Goal: Task Accomplishment & Management: Manage account settings

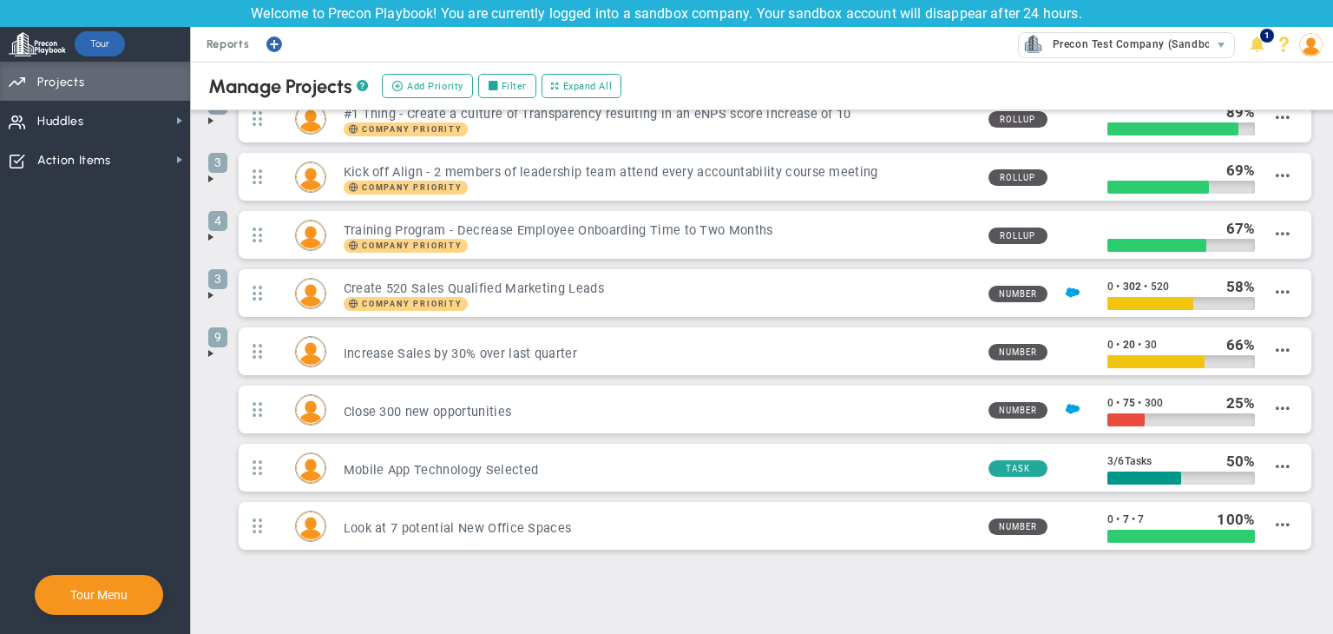
scroll to position [69, 0]
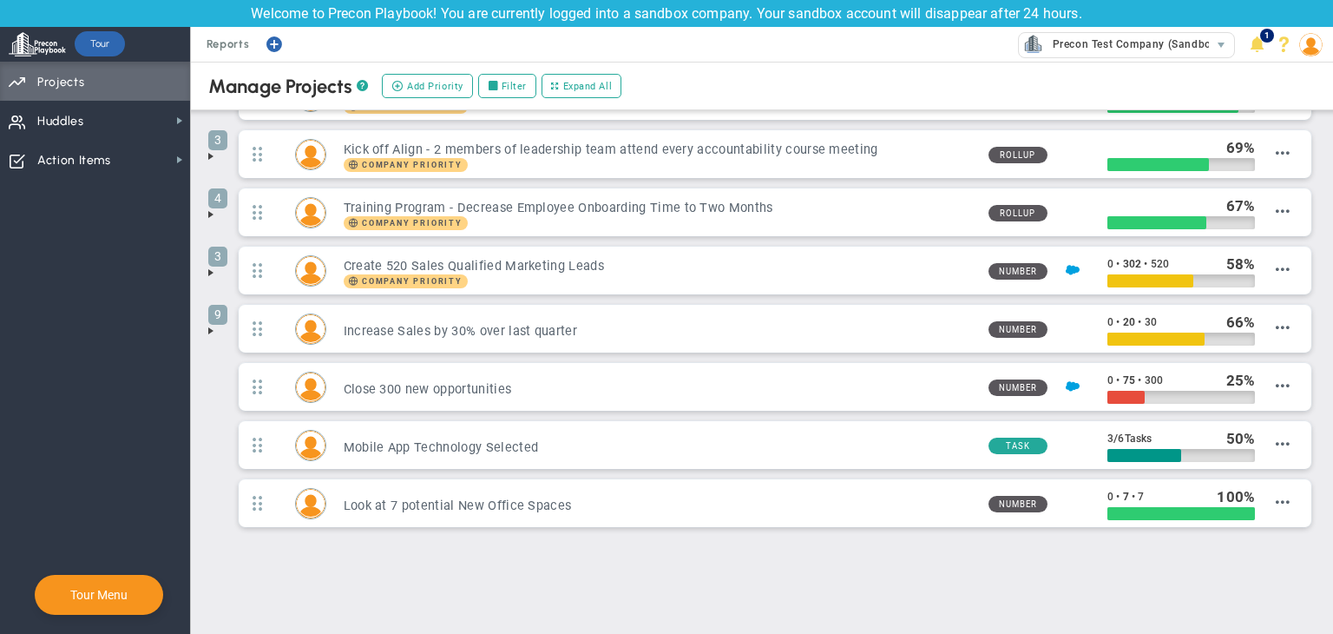
click at [207, 324] on span at bounding box center [211, 331] width 14 height 14
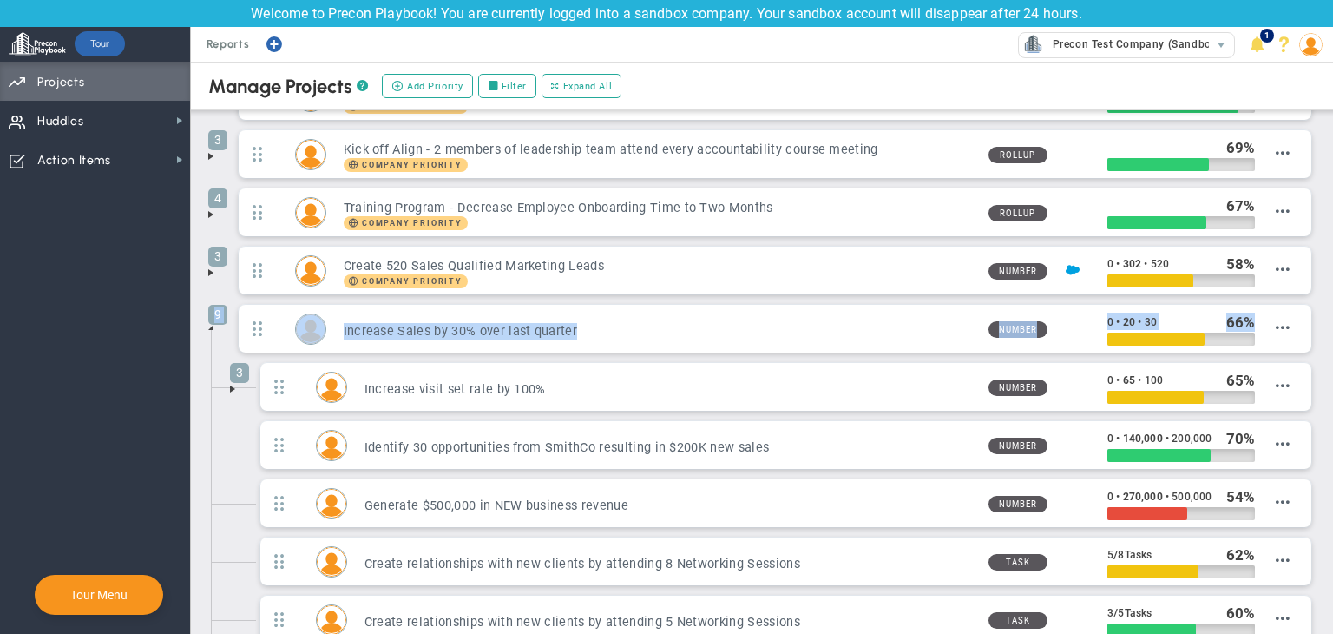
click at [212, 329] on li "9 Increase Sales by 30% over last quarter Number 0 • 20 • 30 66" at bounding box center [762, 507] width 1108 height 407
click at [210, 324] on span at bounding box center [211, 327] width 14 height 14
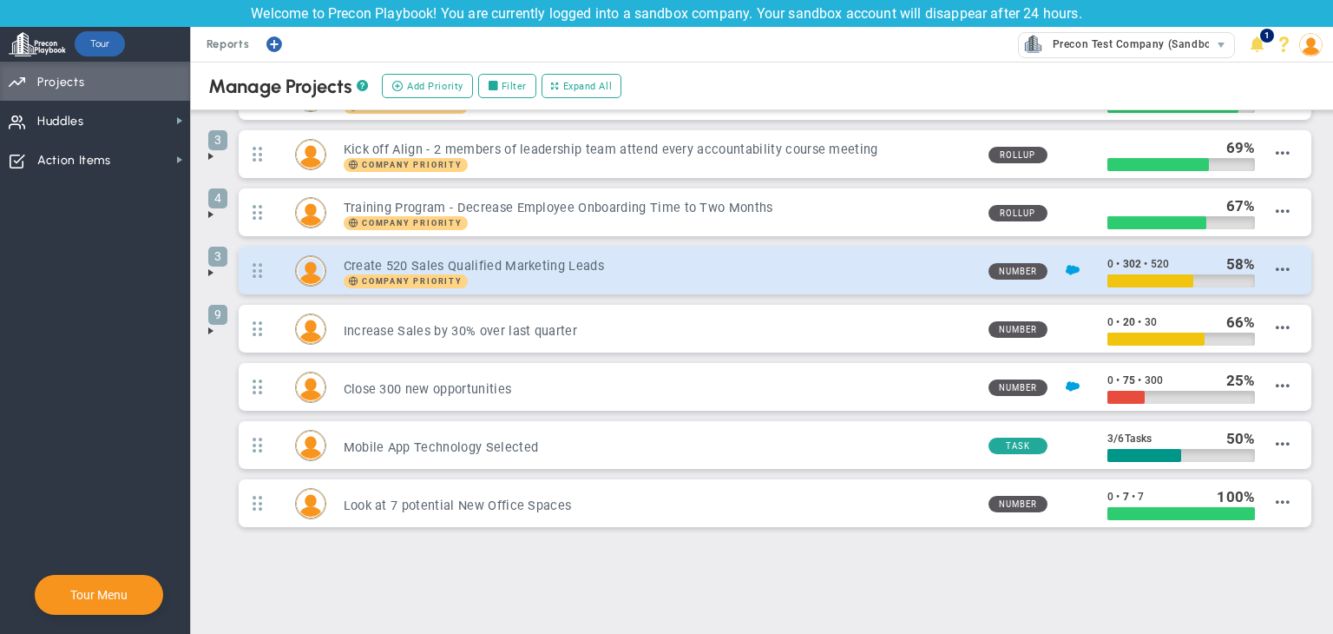
scroll to position [0, 0]
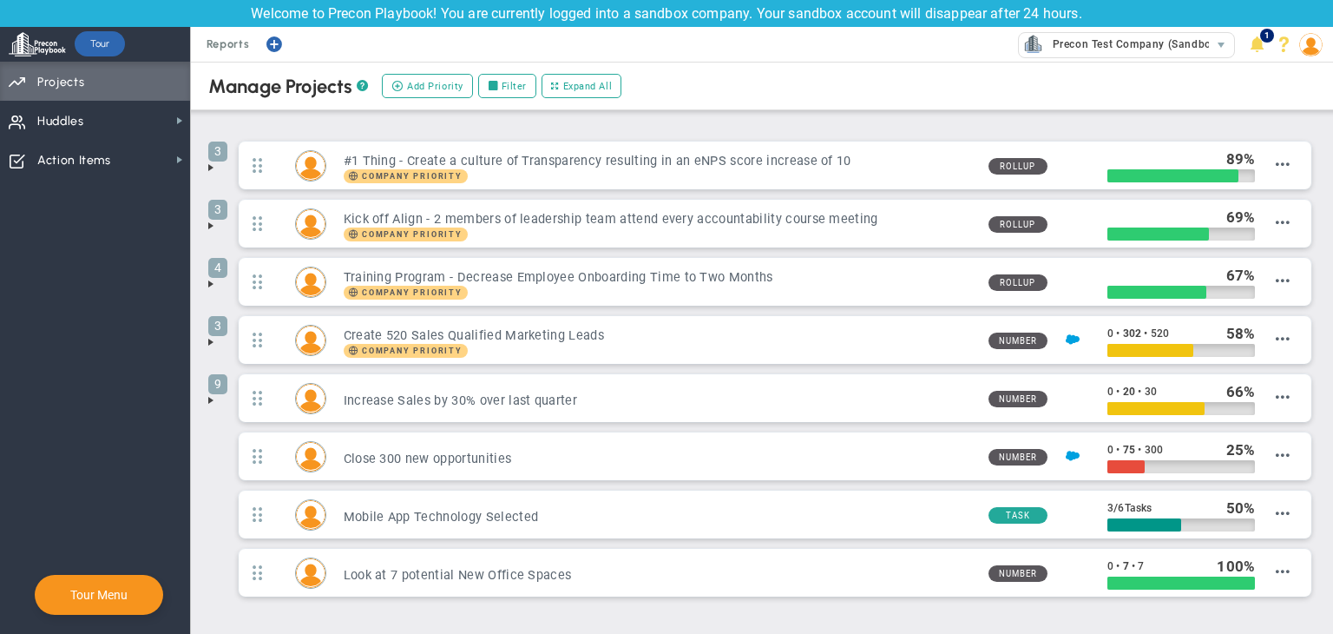
click at [207, 337] on span at bounding box center [211, 342] width 14 height 14
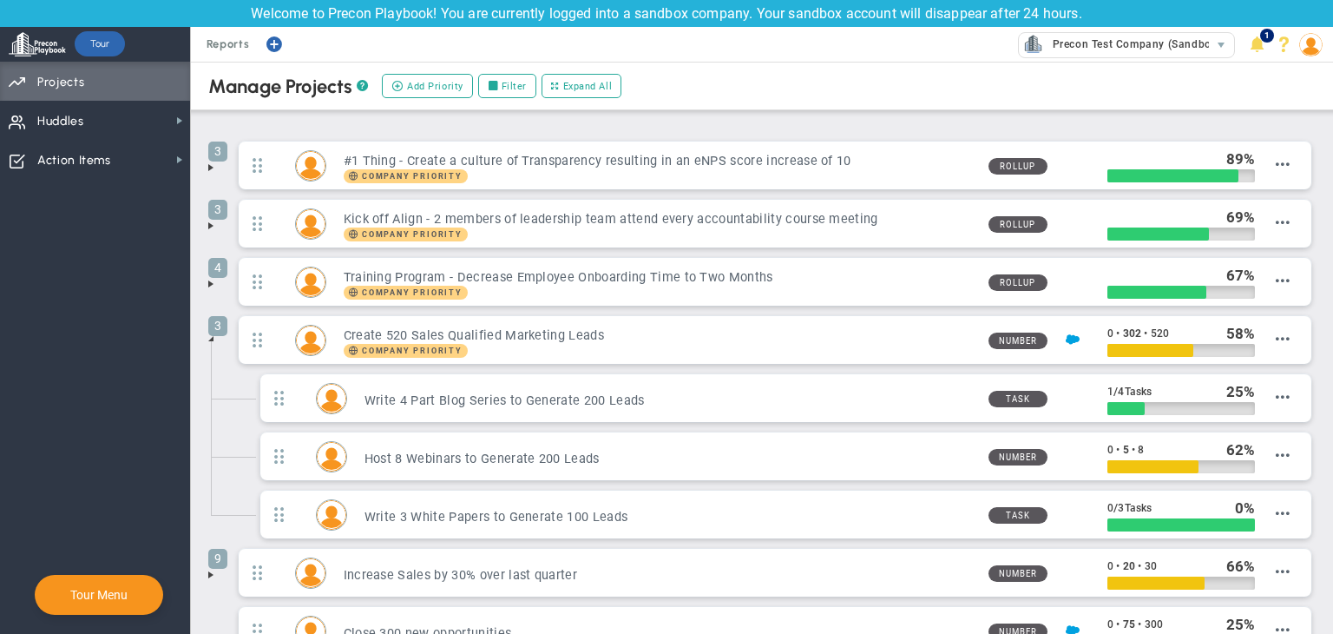
click at [212, 334] on span at bounding box center [211, 339] width 14 height 14
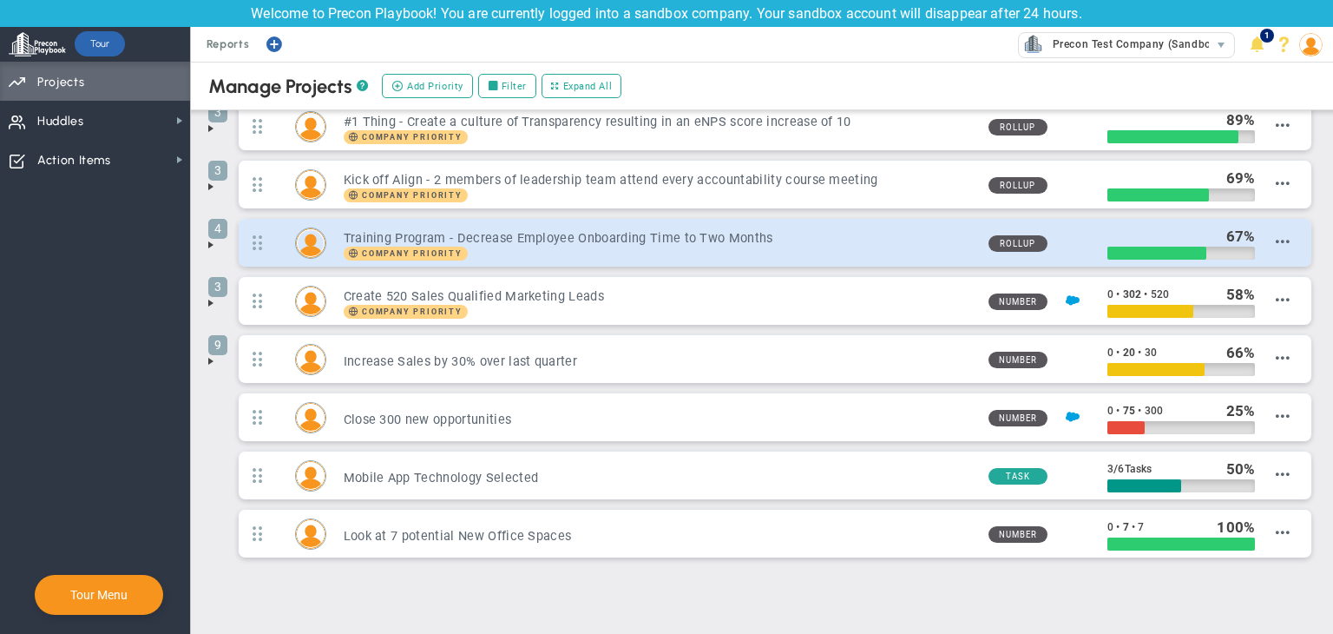
scroll to position [69, 0]
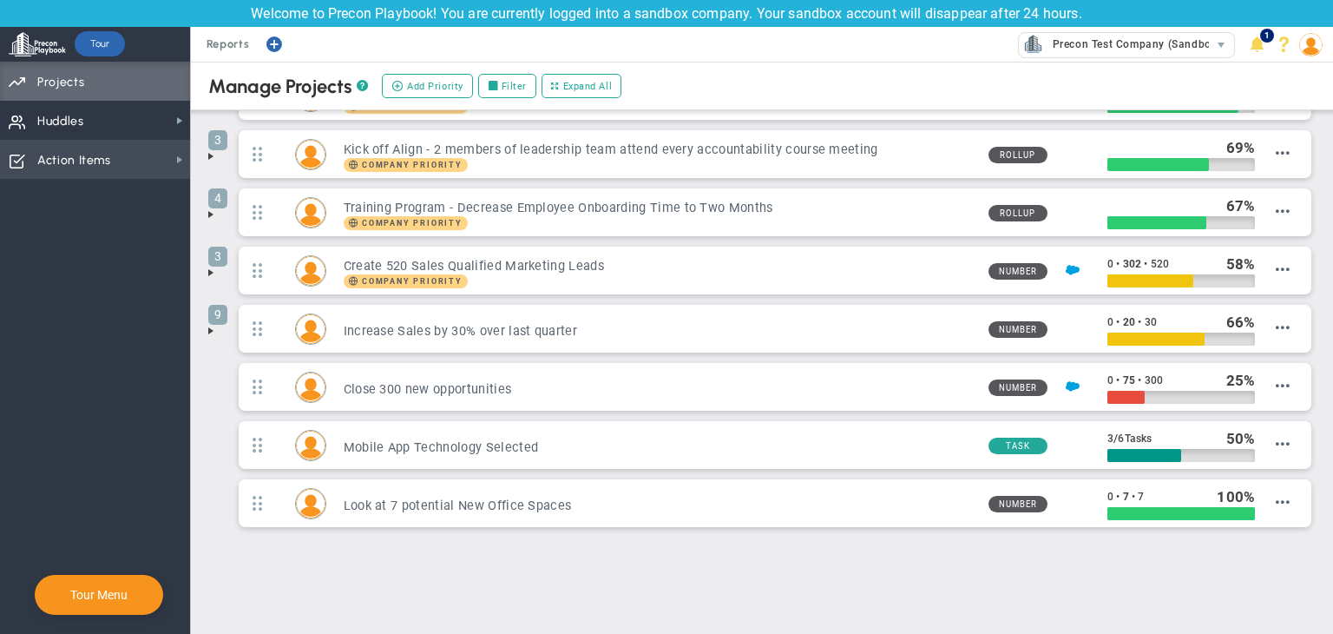
click at [84, 178] on span "Action Items" at bounding box center [74, 160] width 74 height 36
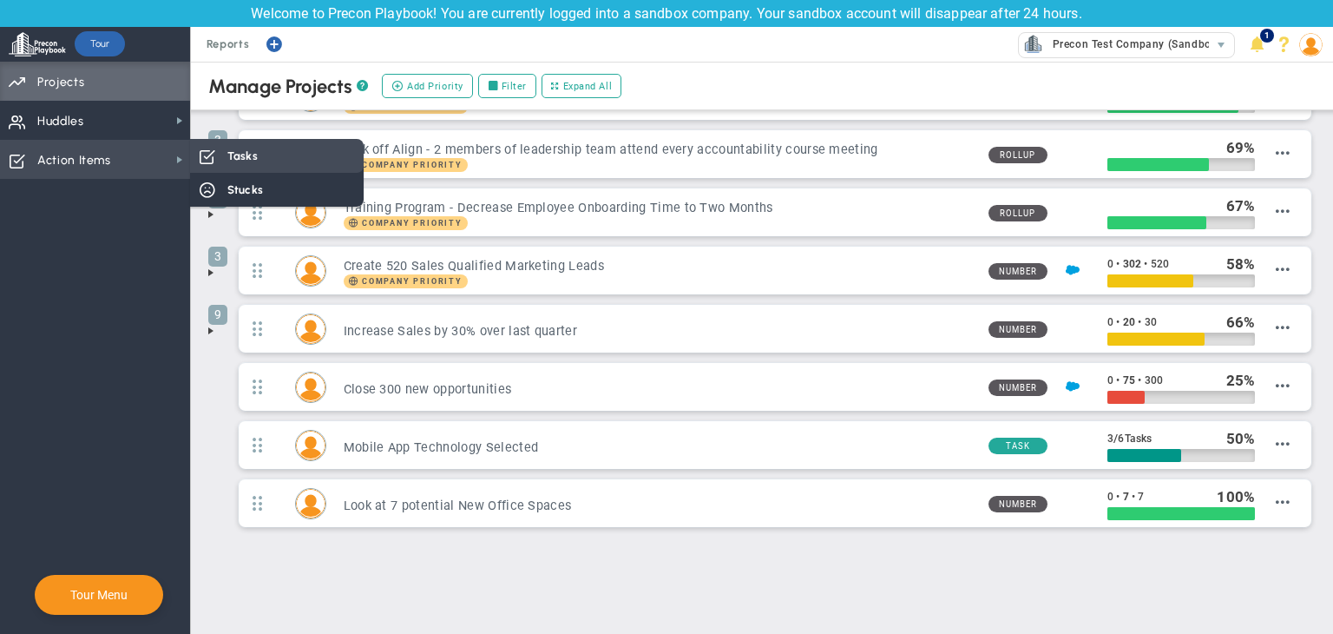
click at [247, 153] on span "Tasks" at bounding box center [242, 156] width 30 height 16
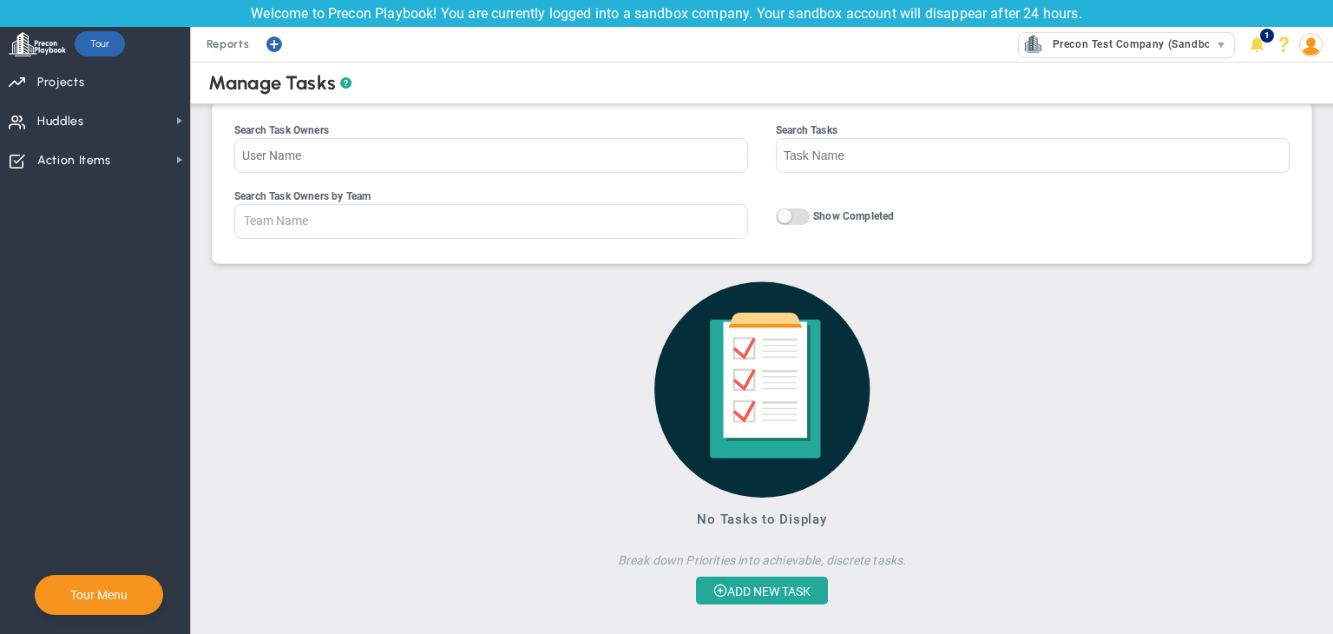
scroll to position [38, 0]
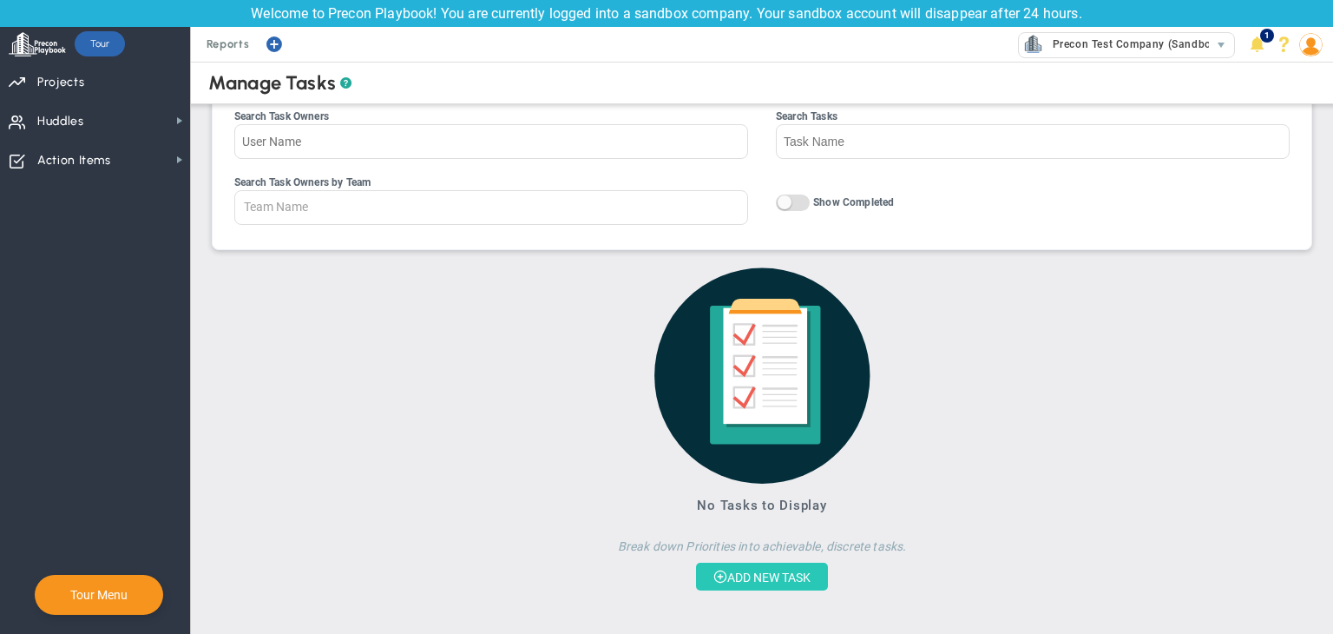
click at [752, 572] on button "ADD NEW TASK" at bounding box center [762, 577] width 132 height 28
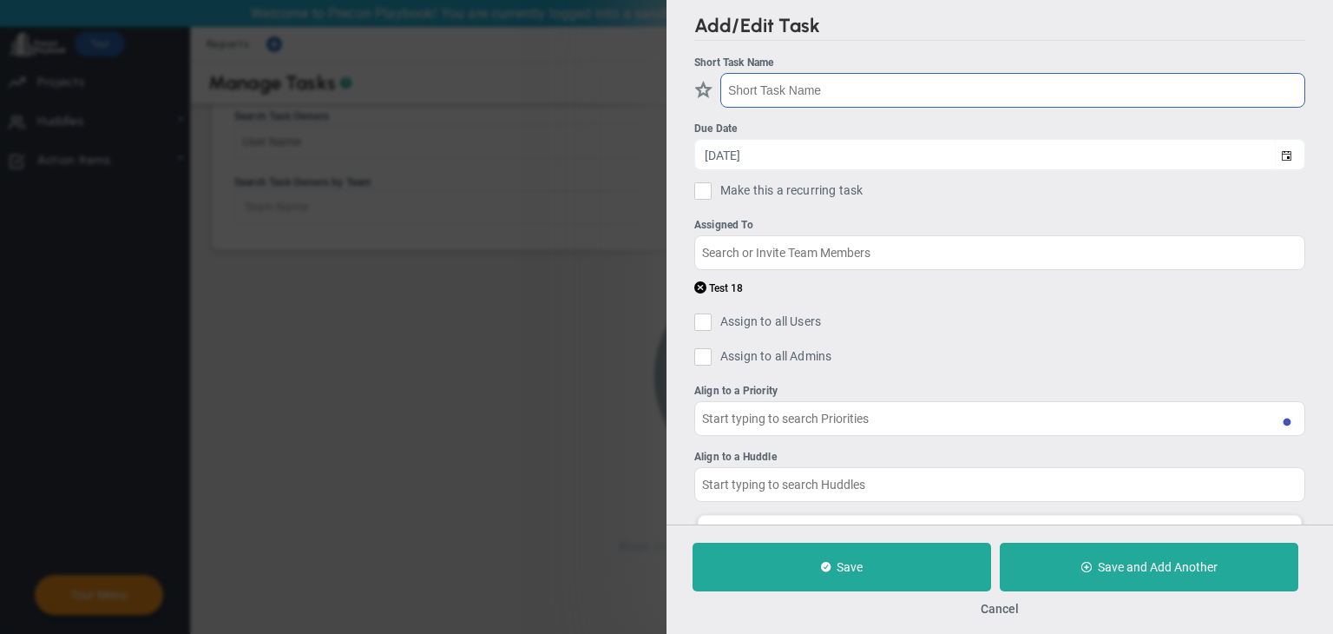
type input "Show how our core values are living in our clients with 10 stories"
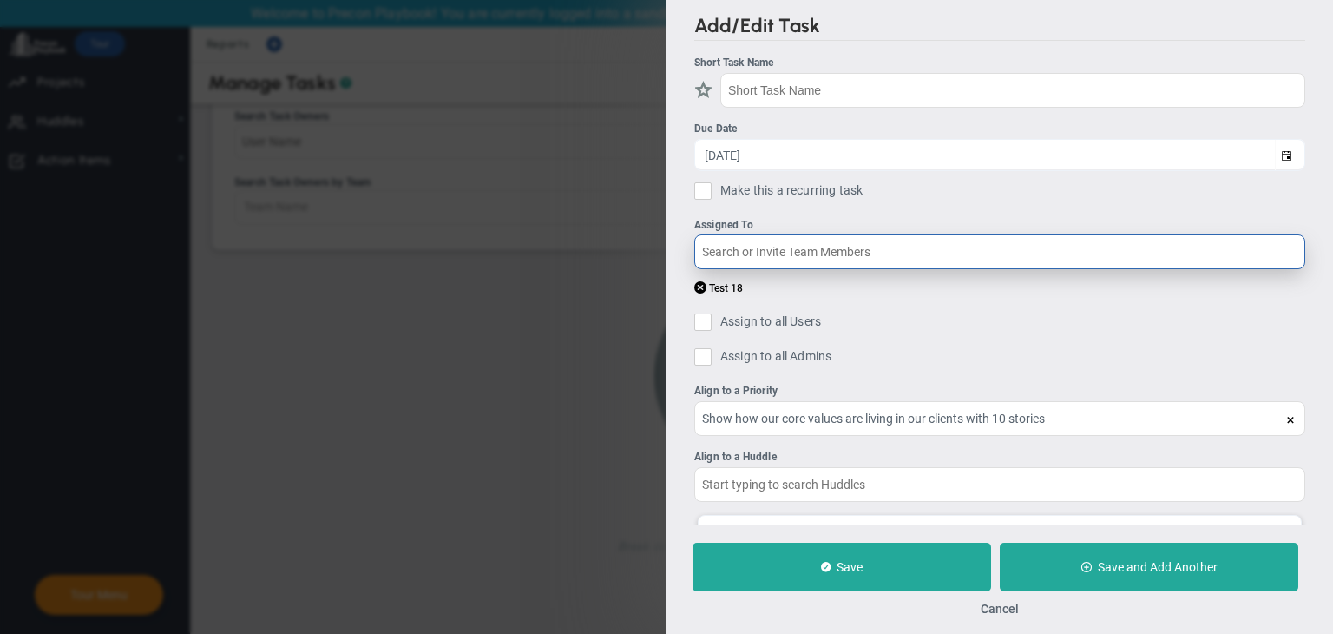
click at [757, 254] on input "text" at bounding box center [1000, 251] width 611 height 35
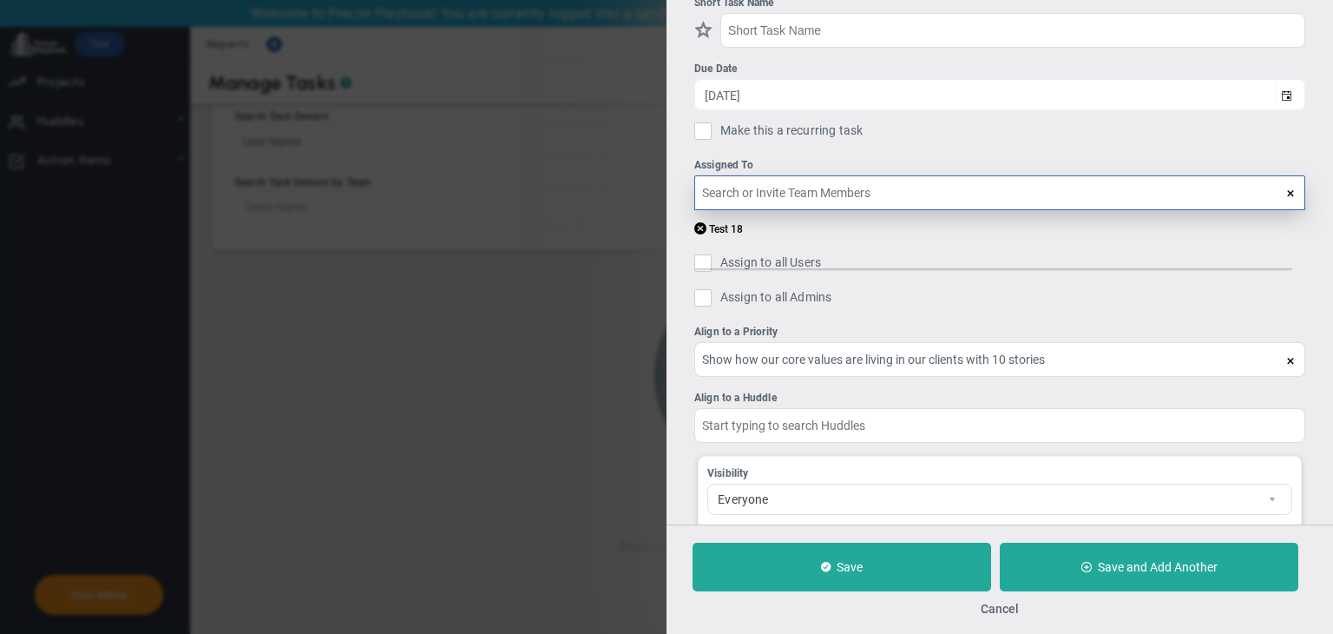
scroll to position [87, 0]
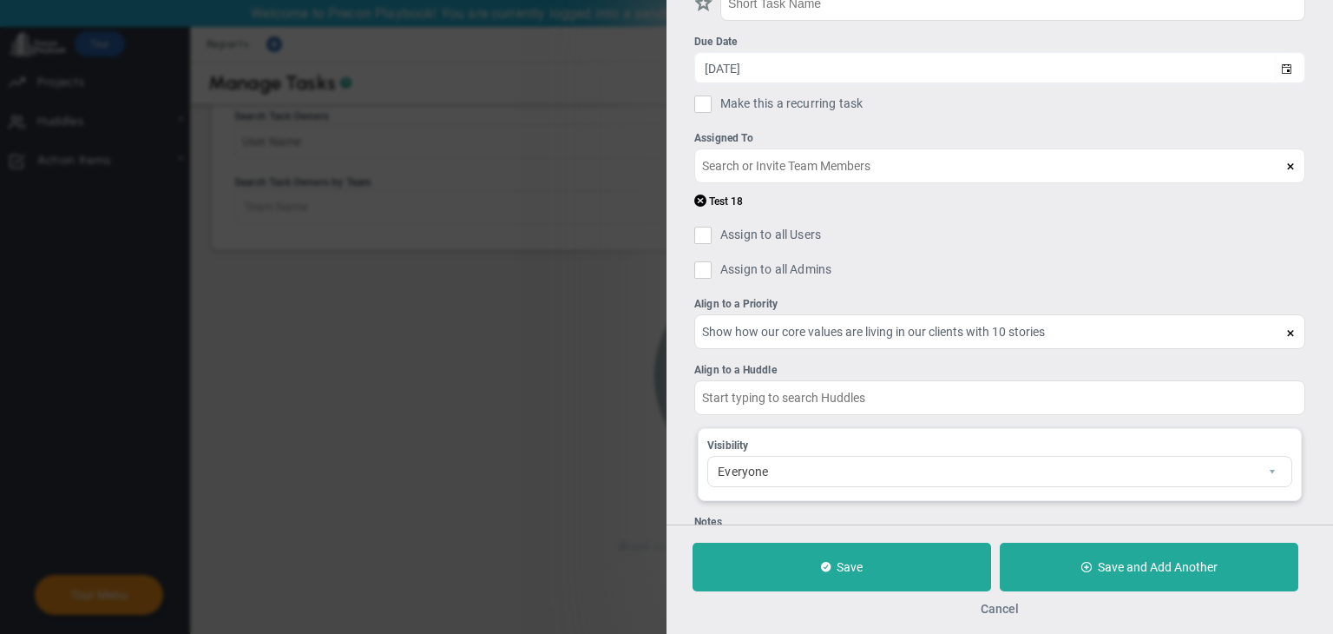
click at [996, 603] on button "Cancel" at bounding box center [1000, 609] width 38 height 14
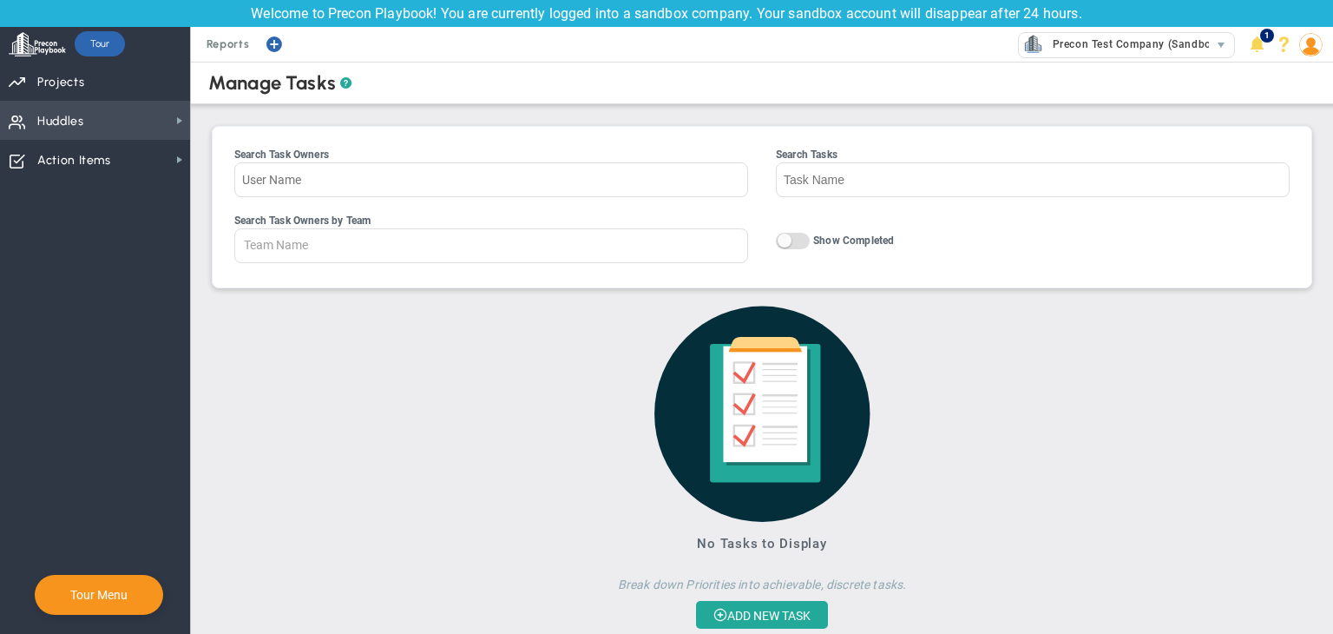
click at [110, 109] on span "Huddles Huddles" at bounding box center [95, 120] width 190 height 39
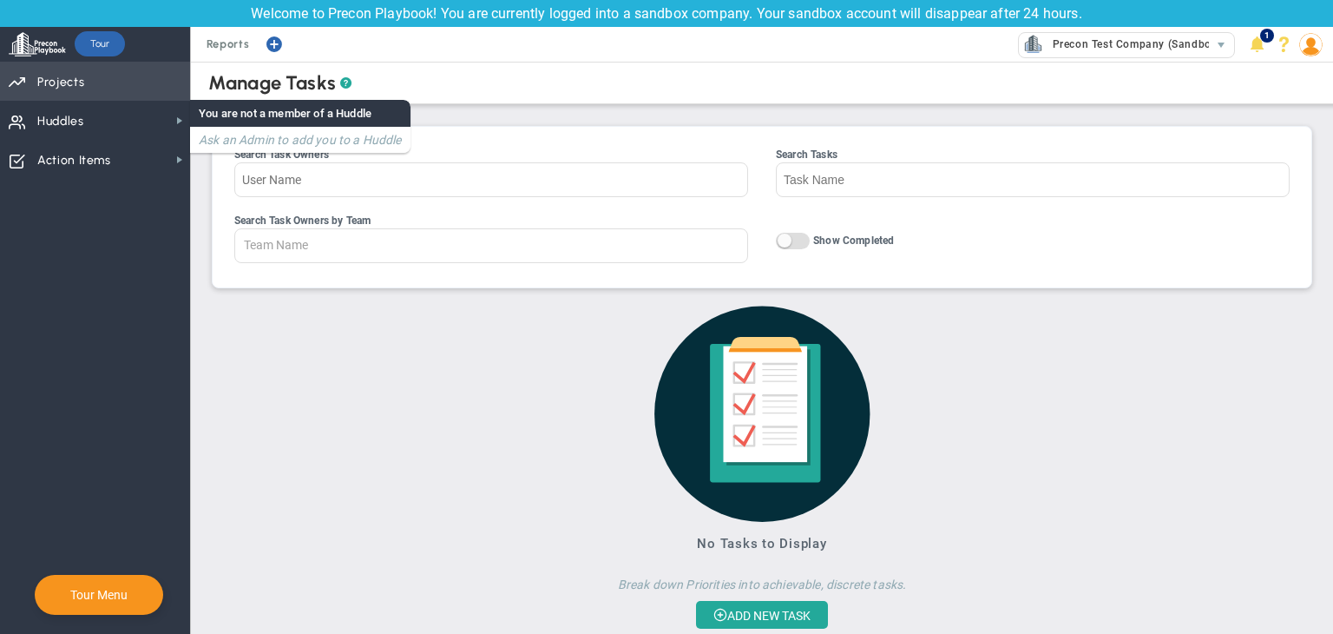
click at [122, 72] on span "Priorities Projects OKR Tree Priorities Projects OKRs" at bounding box center [95, 81] width 190 height 39
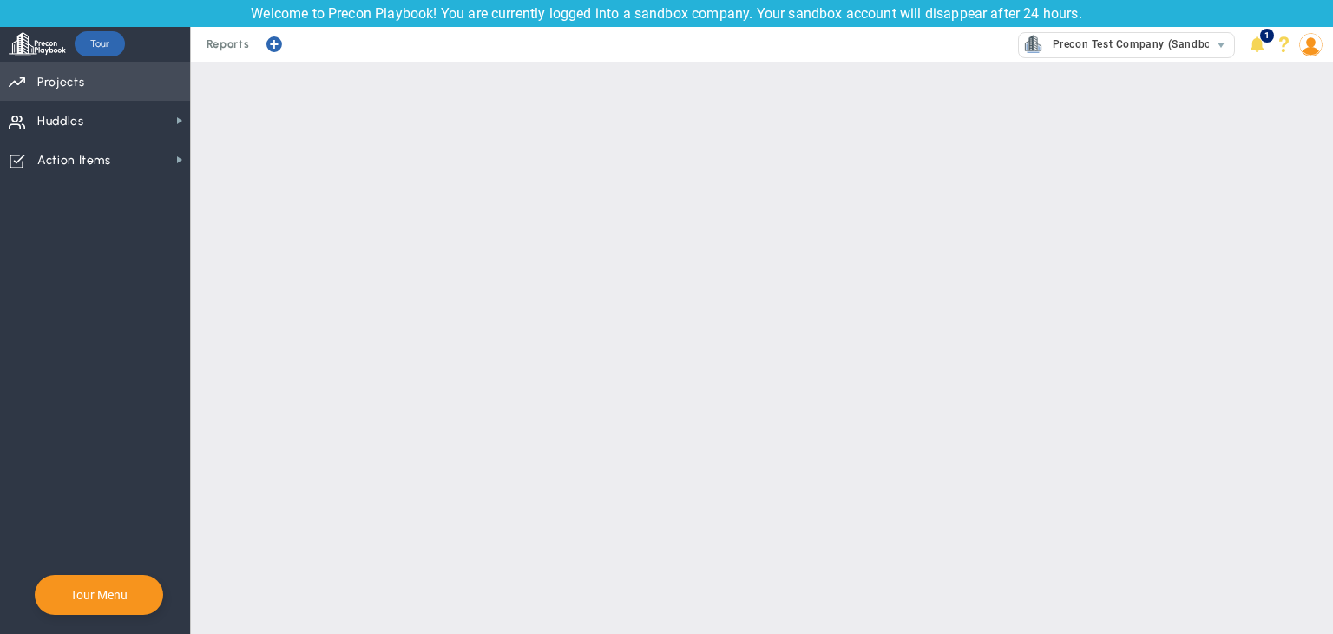
checkbox input "false"
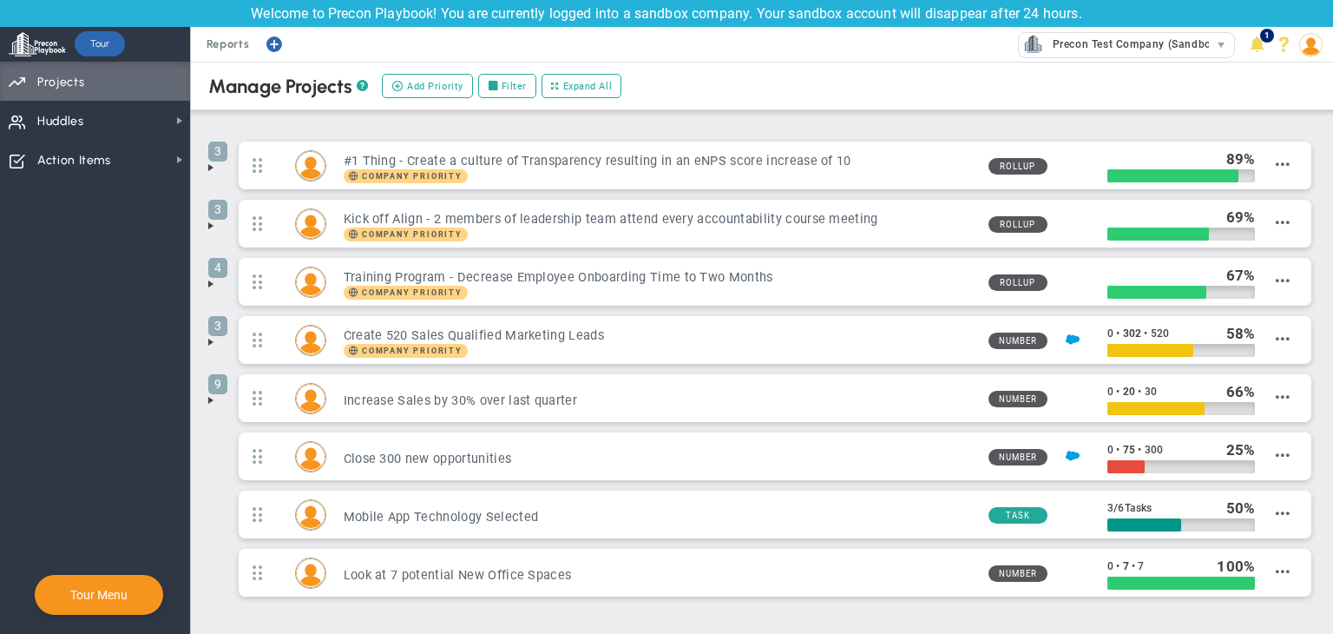
click at [1325, 48] on div "Strategy One Page Strategic Plan Alignment Checklist 4D Vision Summary Function…" at bounding box center [666, 44] width 1333 height 35
click at [1315, 43] on img at bounding box center [1311, 44] width 23 height 23
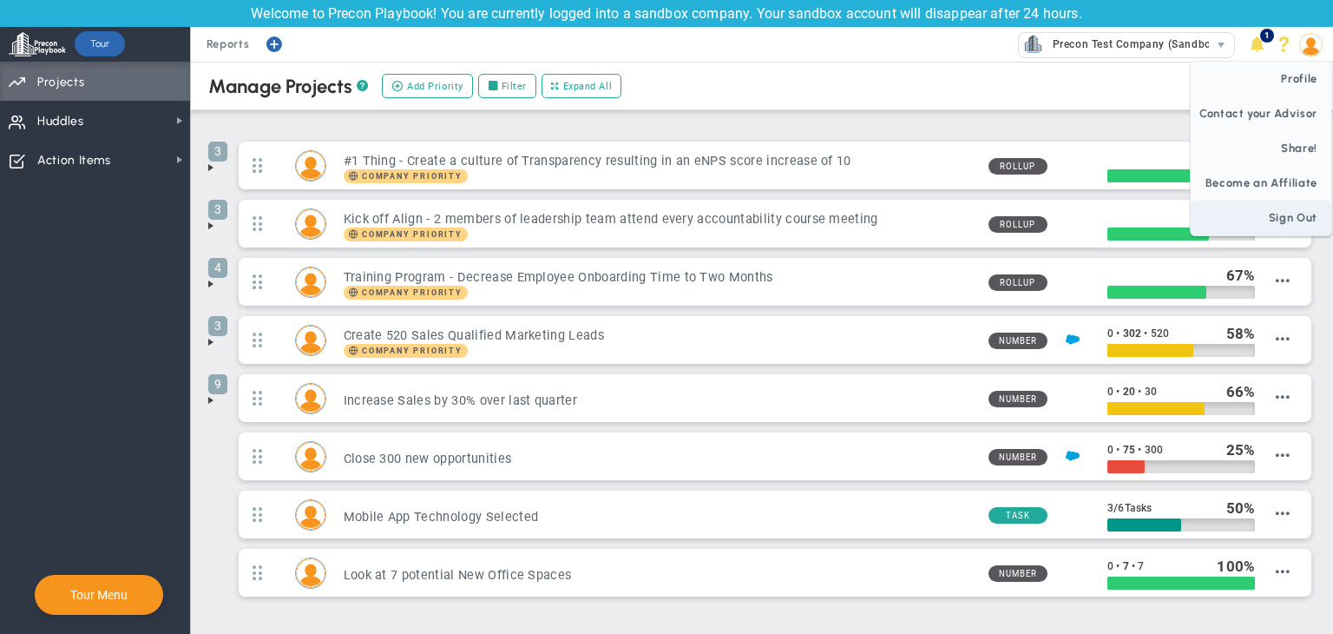
click at [1293, 223] on span "Sign Out" at bounding box center [1261, 218] width 141 height 35
